Goal: Information Seeking & Learning: Learn about a topic

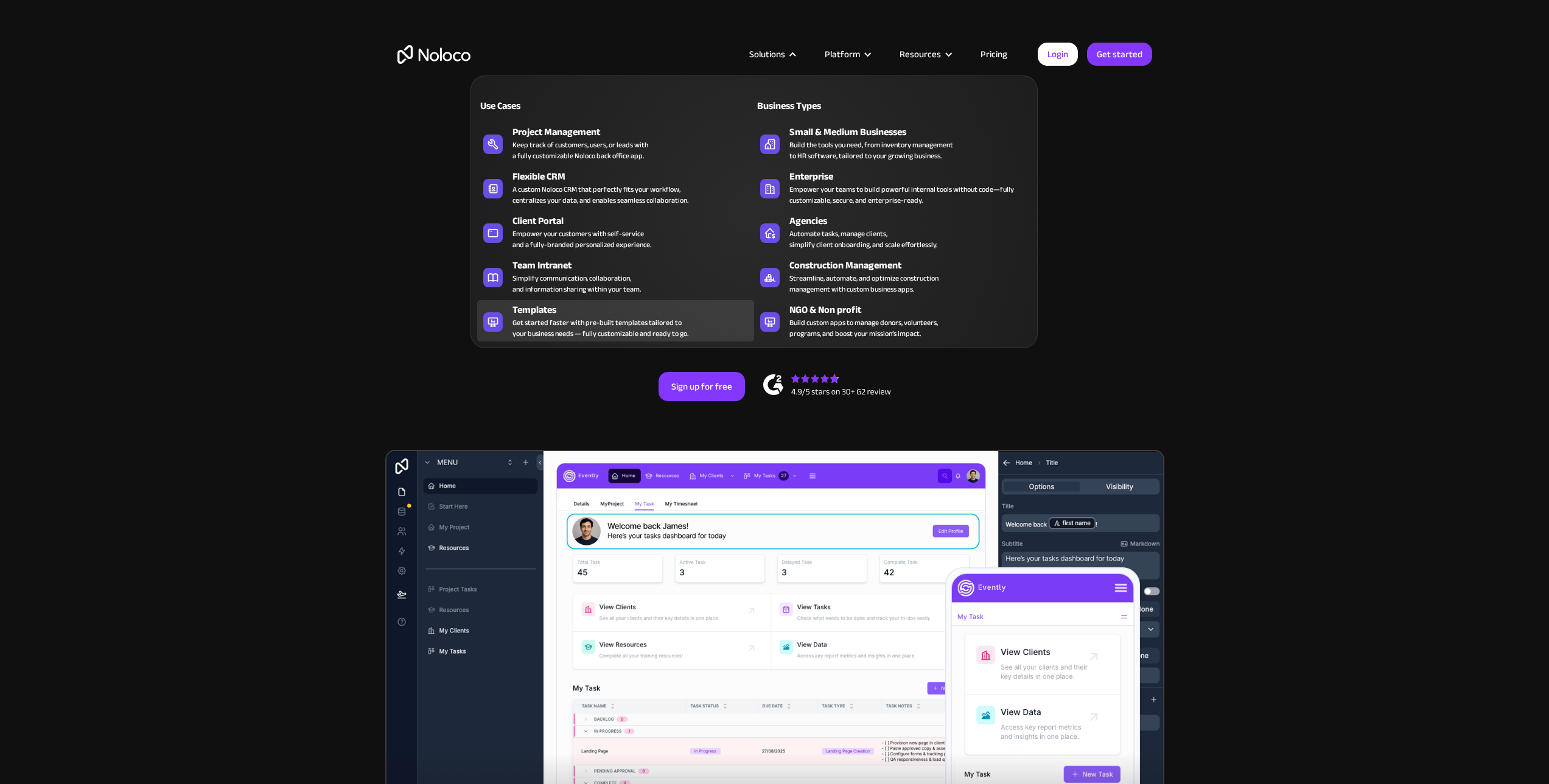
click at [599, 320] on div "Get started faster with pre-built templates tailored to your business needs — f…" at bounding box center [600, 328] width 176 height 22
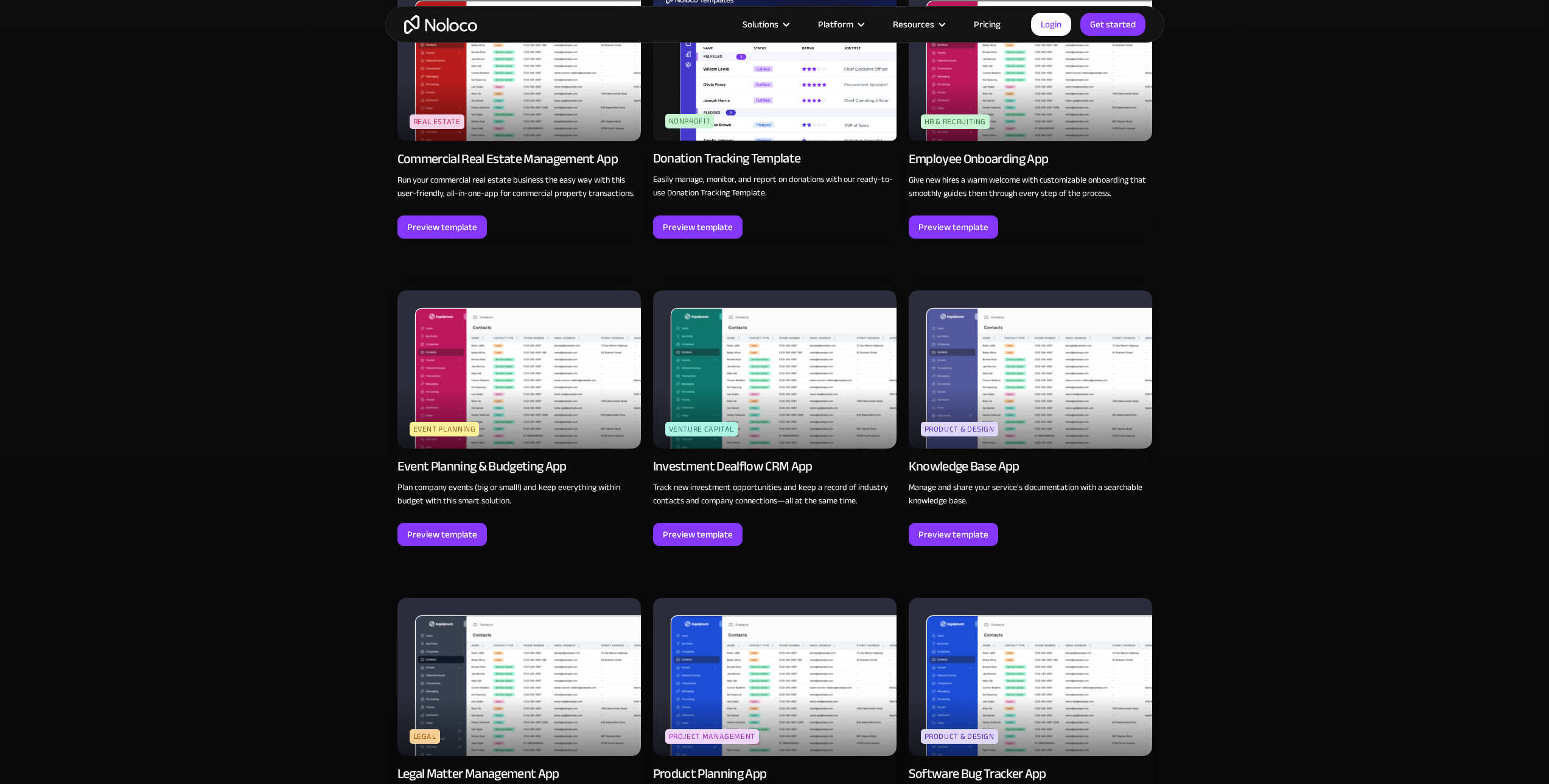
scroll to position [3602, 0]
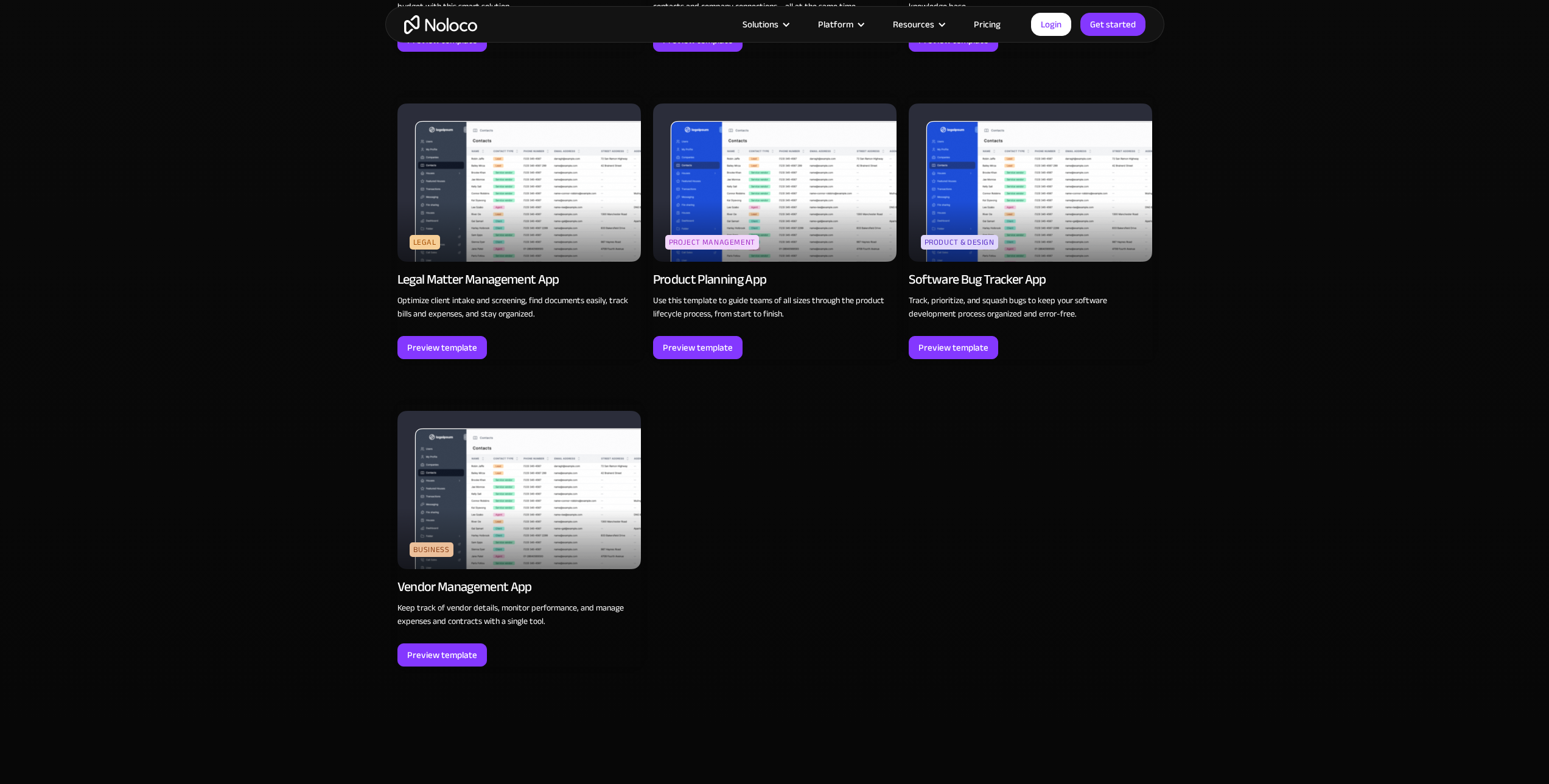
click at [551, 428] on img at bounding box center [519, 490] width 244 height 158
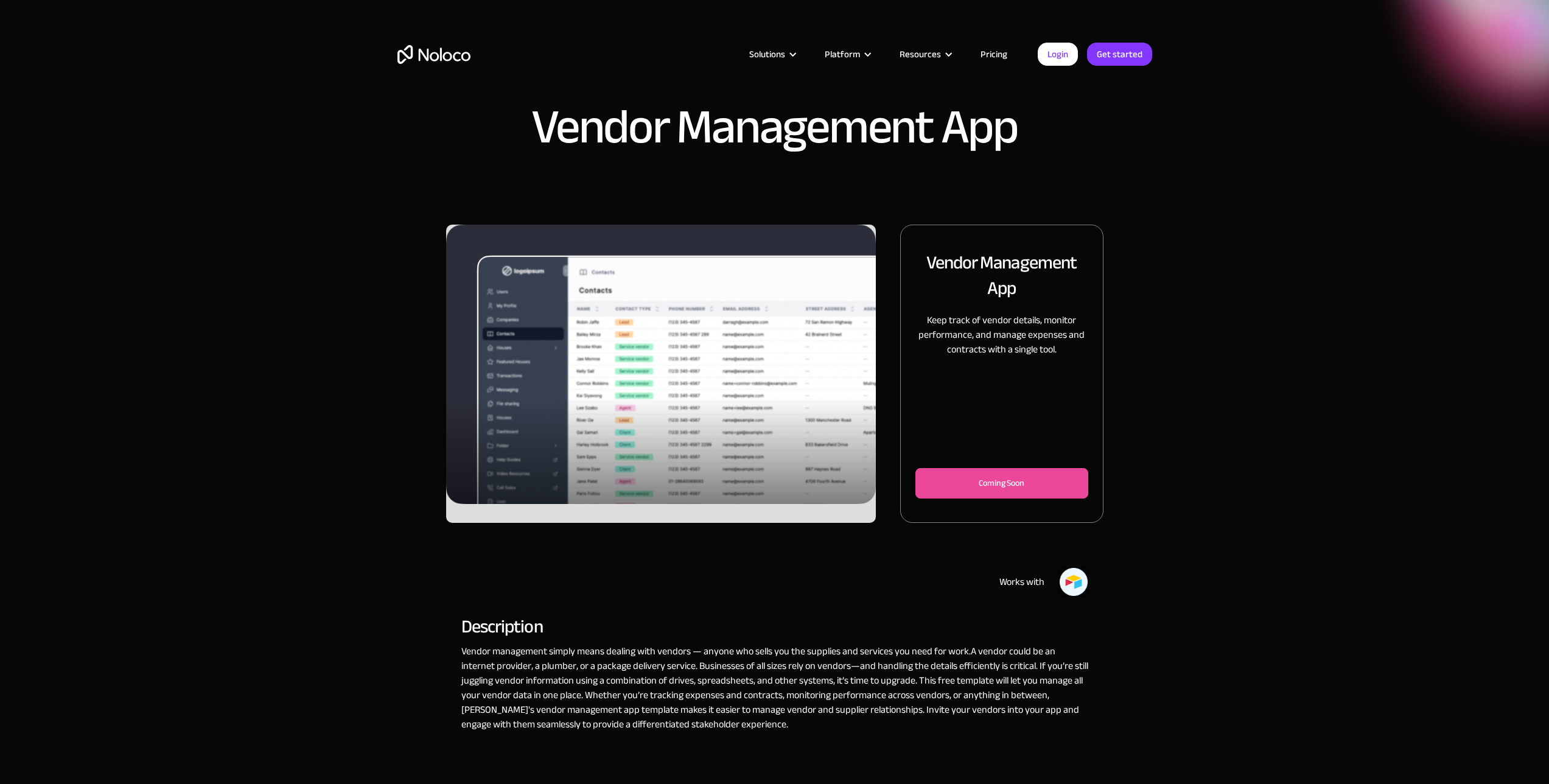
click at [947, 485] on div "Coming Soon" at bounding box center [1001, 483] width 132 height 15
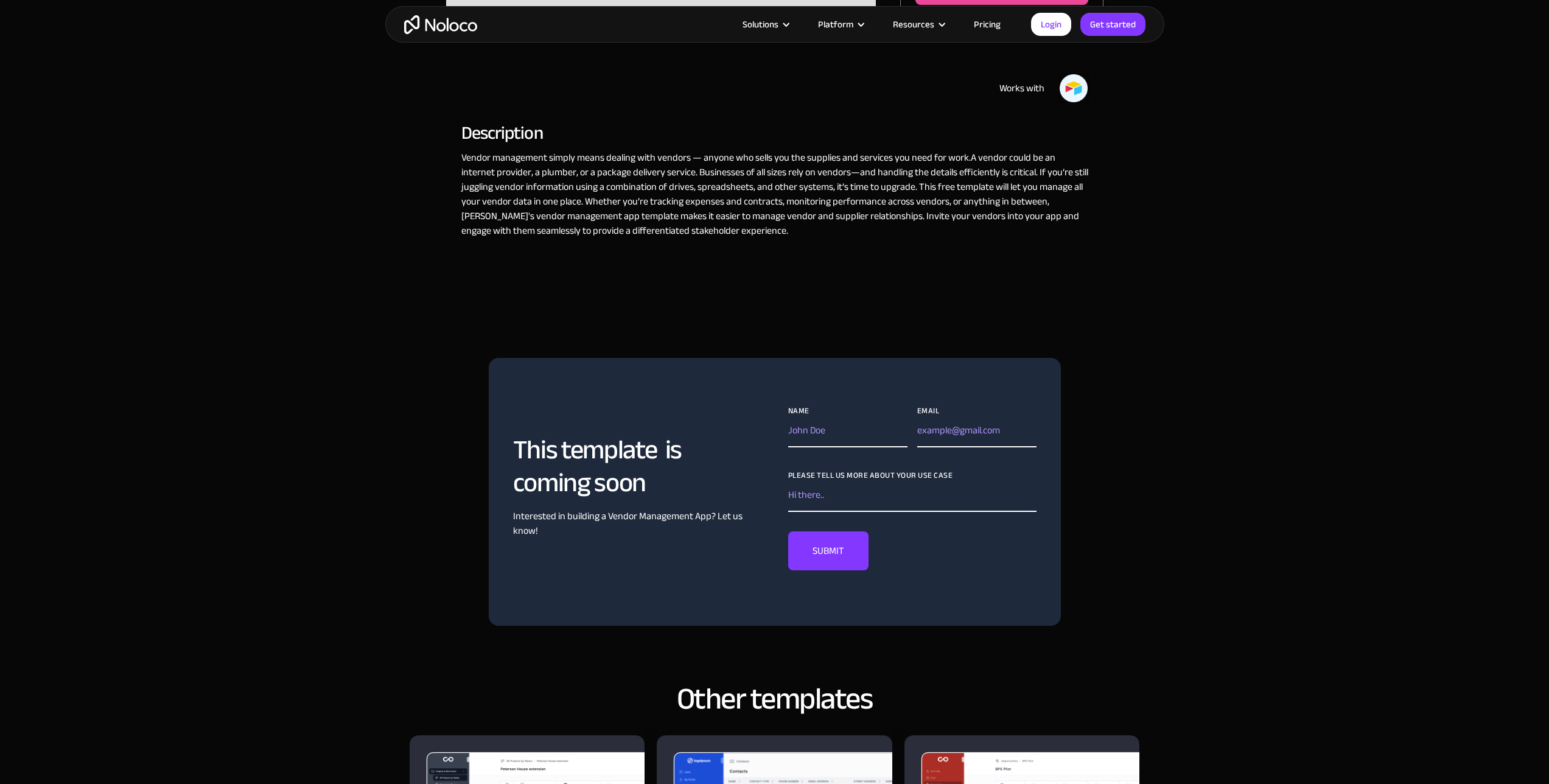
scroll to position [69, 0]
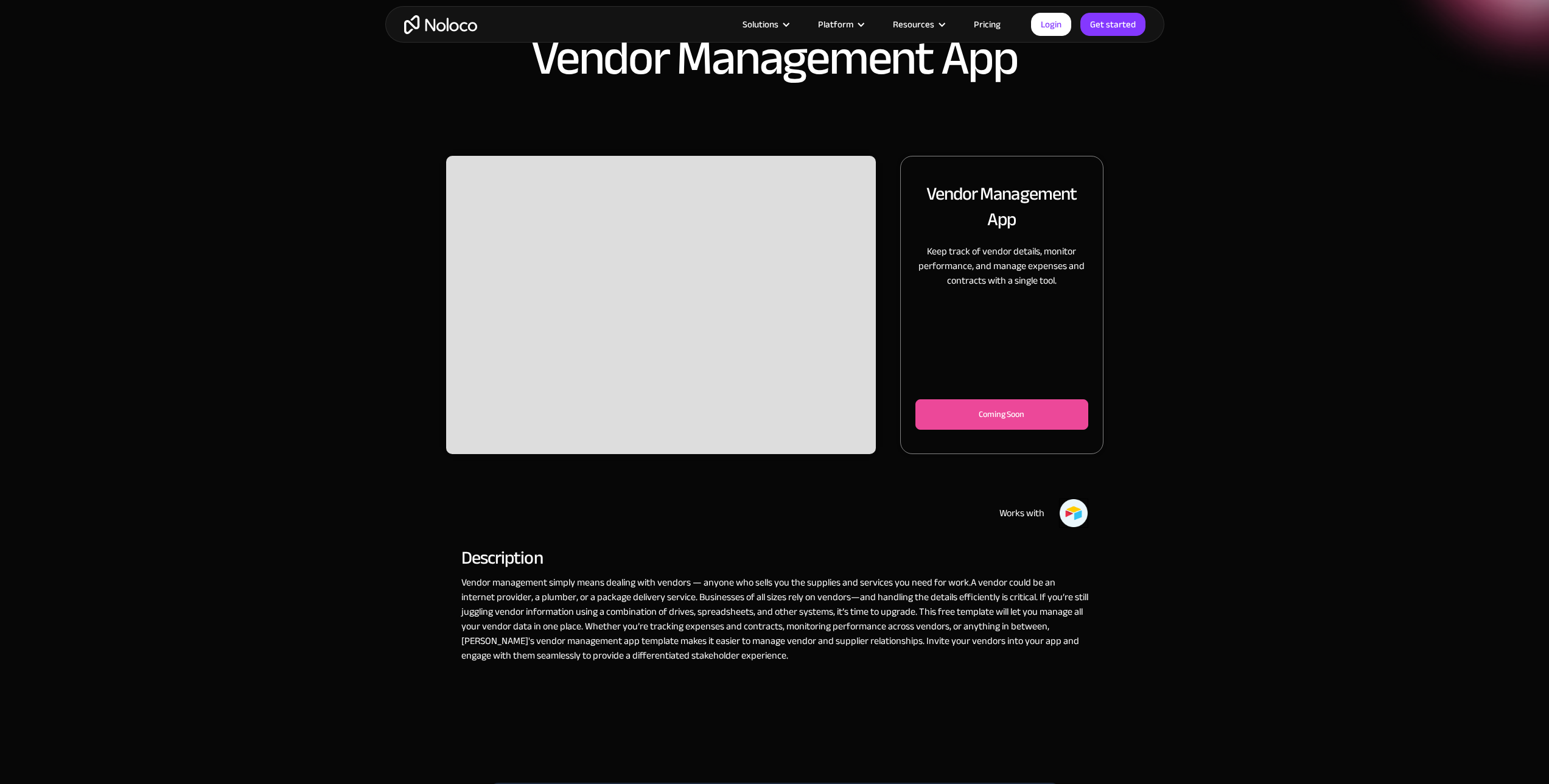
click at [759, 48] on div "Solutions Use Cases Business Types Project Management Keep track of customers, …" at bounding box center [774, 24] width 1549 height 49
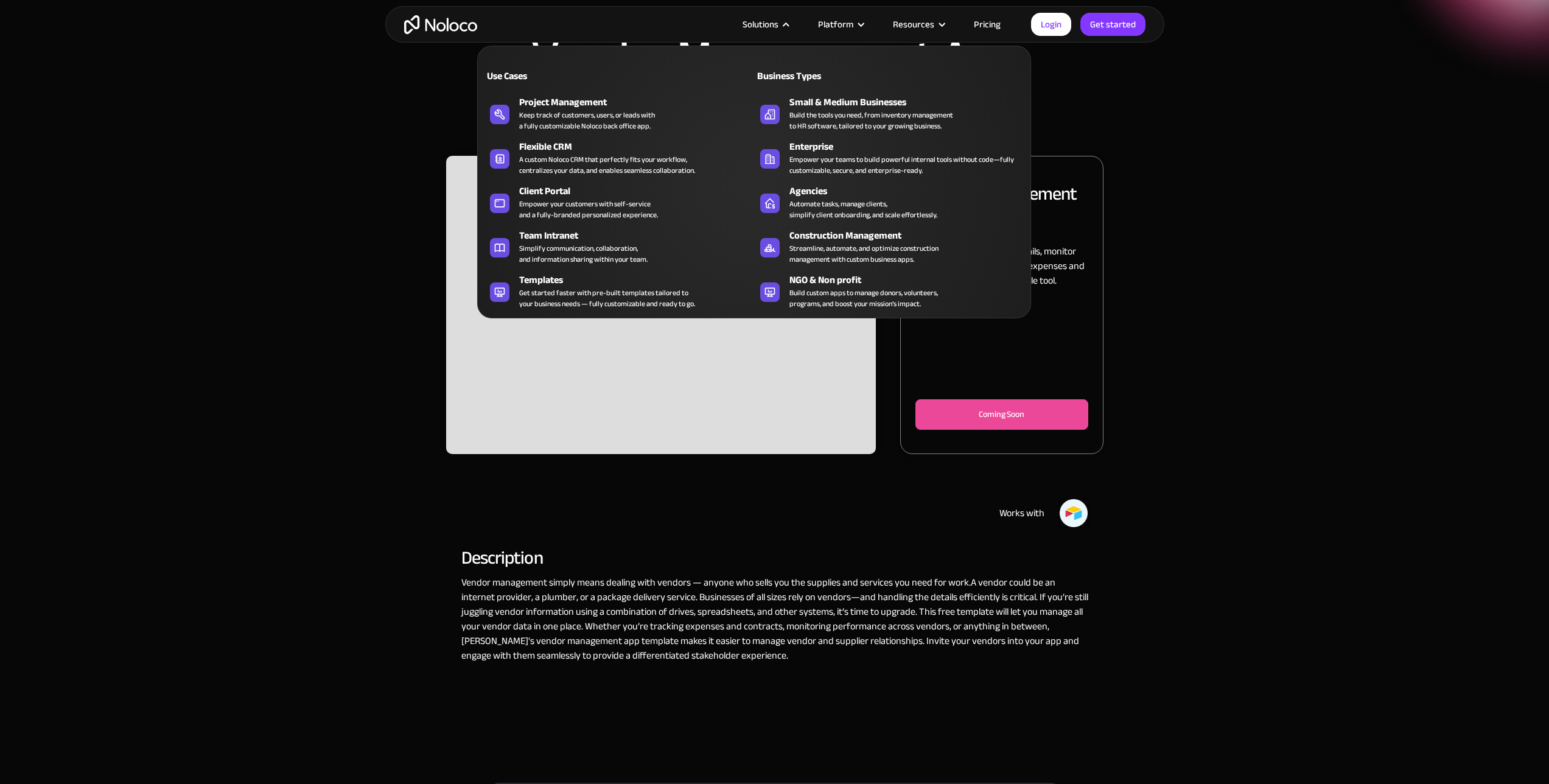
click at [0, 0] on nav "Connected Data Easily Manage Your Data with Noloco Tables and sync with the too…" at bounding box center [0, 0] width 0 height 0
